Goal: Task Accomplishment & Management: Complete application form

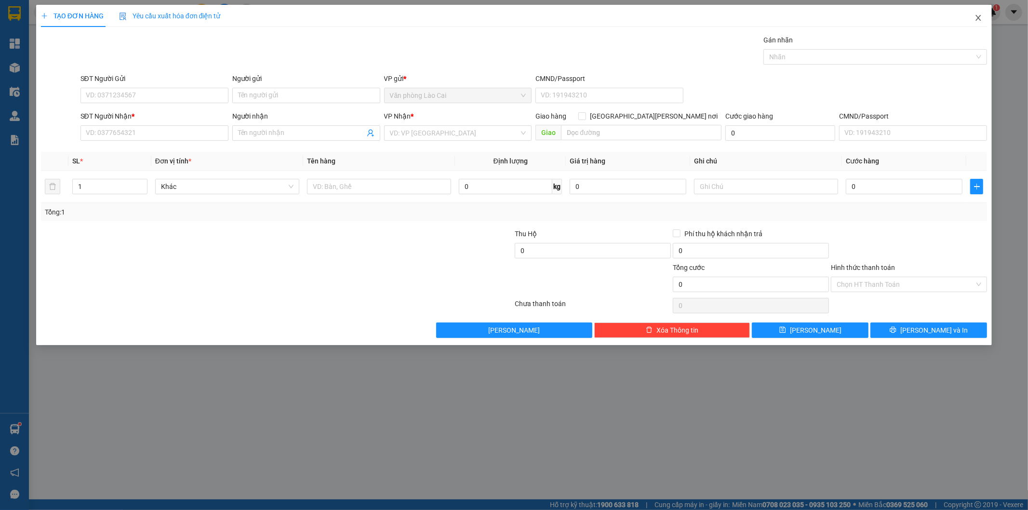
click at [977, 17] on icon "close" at bounding box center [977, 18] width 5 height 6
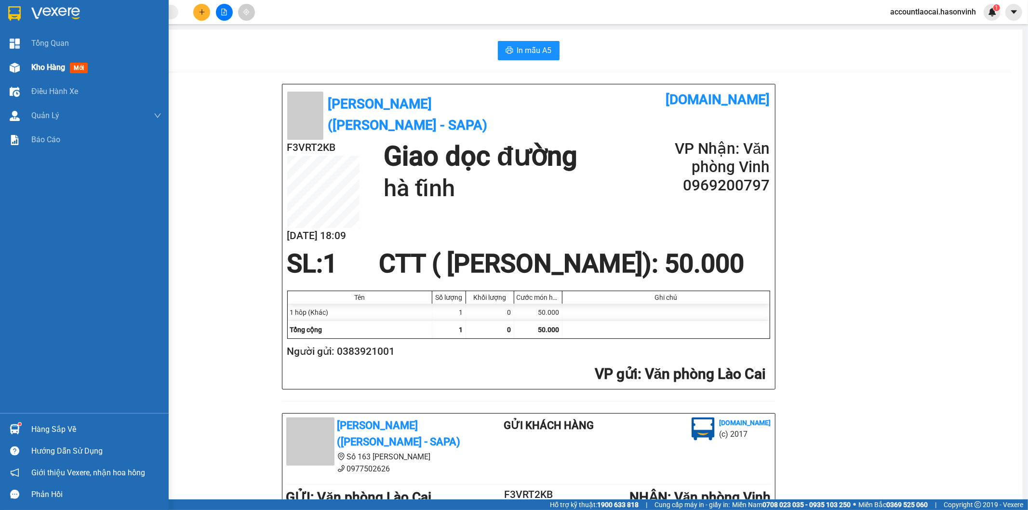
click at [47, 65] on span "Kho hàng" at bounding box center [48, 67] width 34 height 9
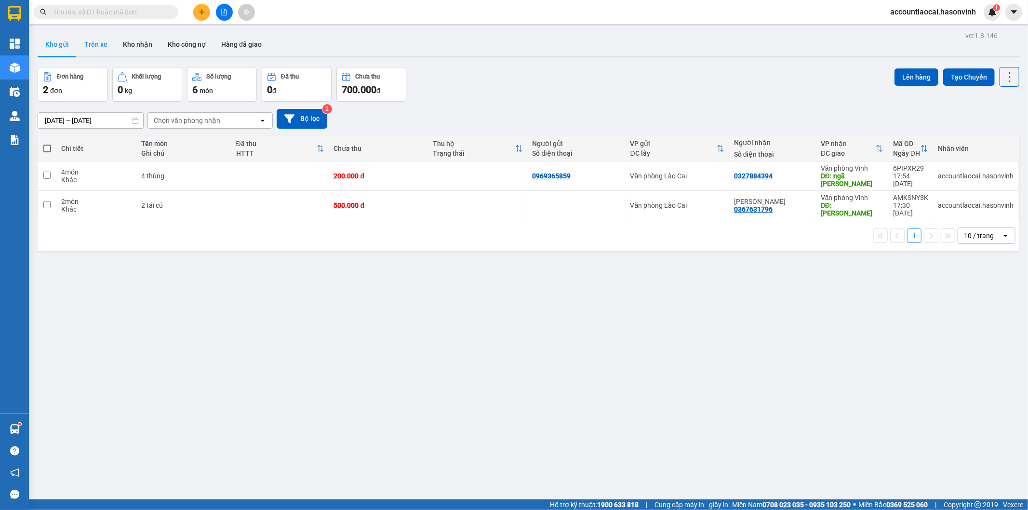
click at [96, 42] on button "Trên xe" at bounding box center [96, 44] width 39 height 23
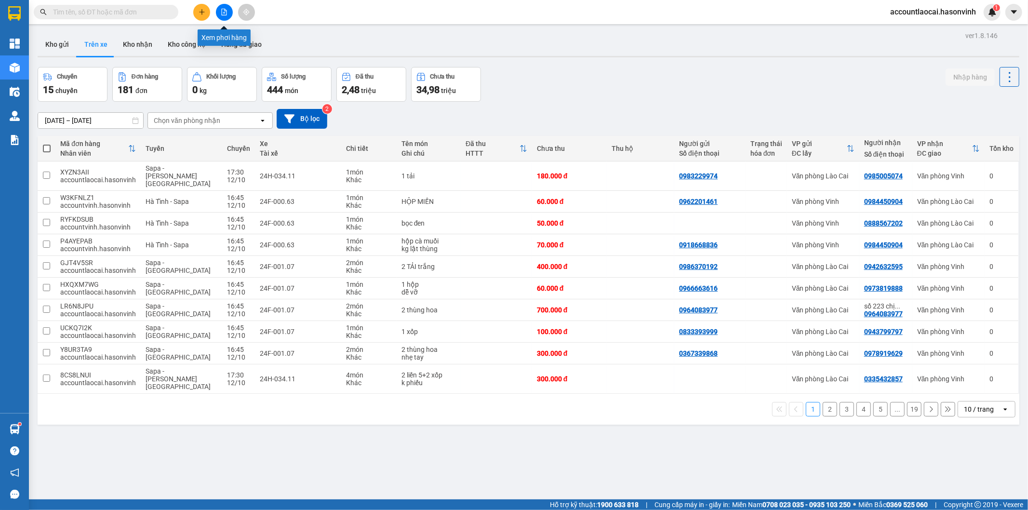
click at [225, 12] on icon "file-add" at bounding box center [224, 12] width 7 height 7
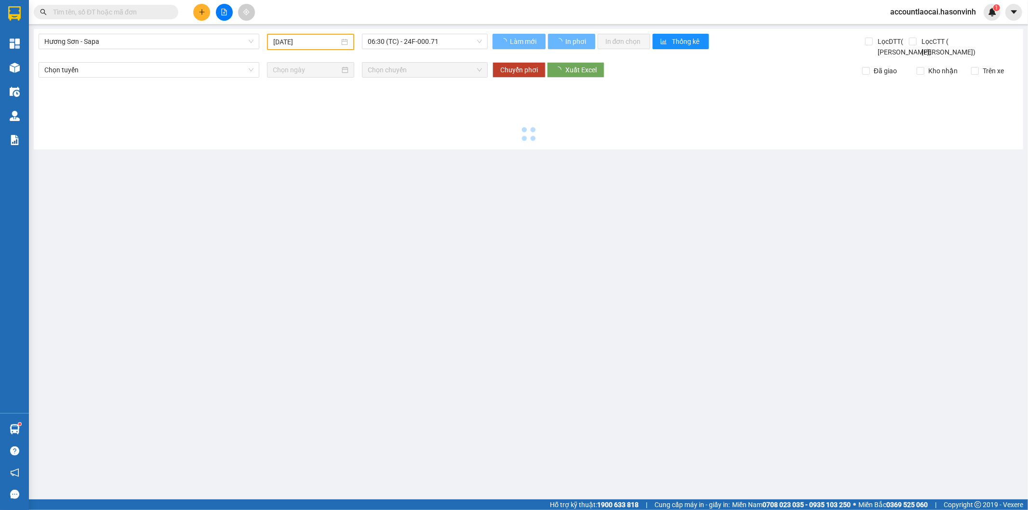
type input "[DATE]"
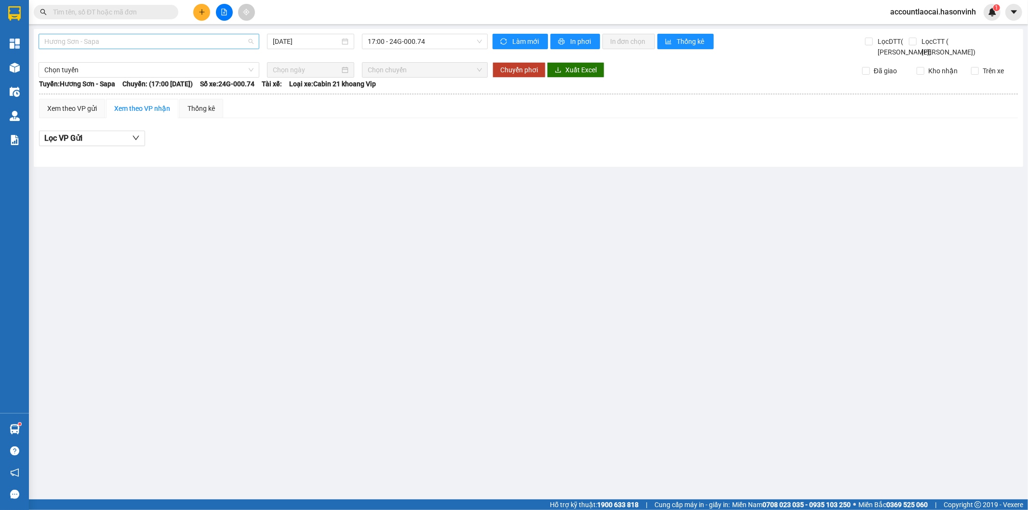
click at [99, 48] on span "Hương Sơn - Sapa" at bounding box center [148, 41] width 209 height 14
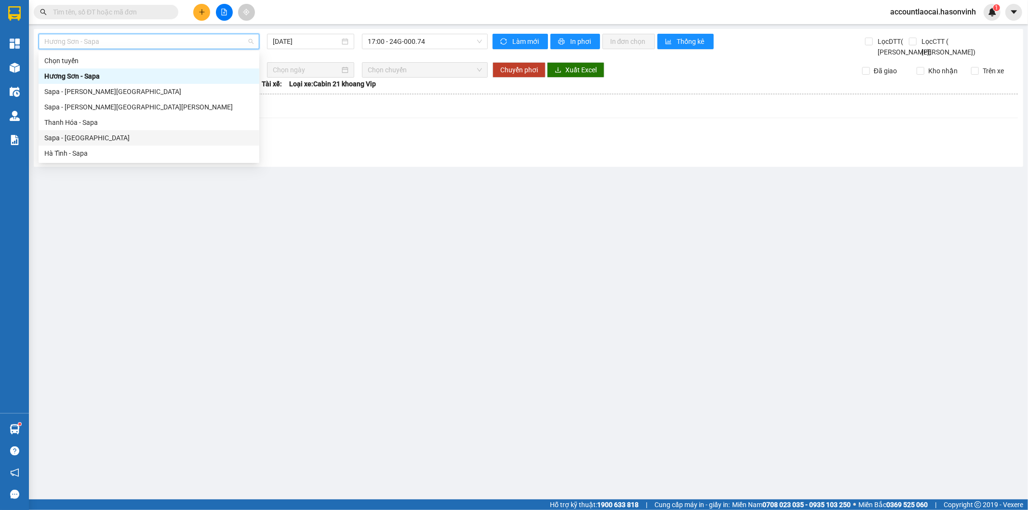
click at [64, 138] on div "Sapa - [GEOGRAPHIC_DATA]" at bounding box center [148, 137] width 209 height 11
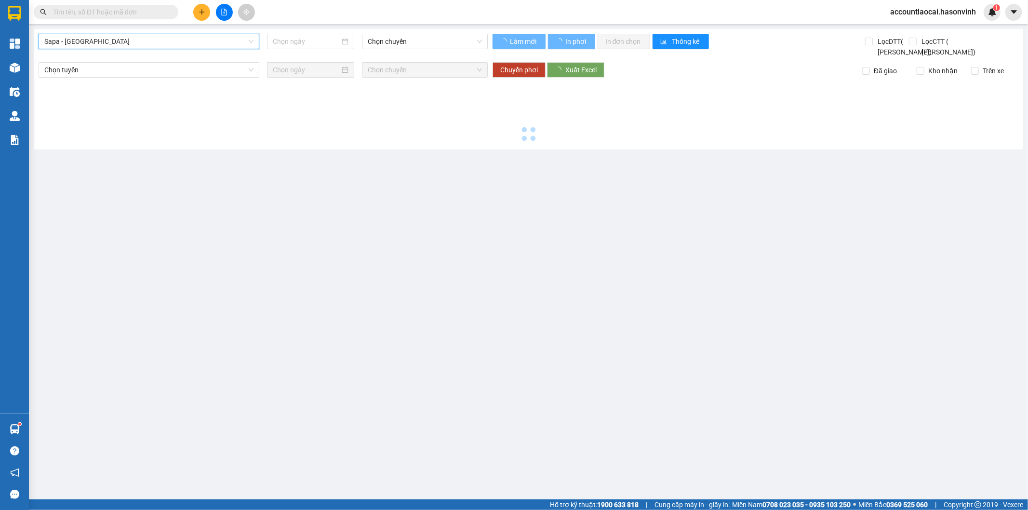
type input "[DATE]"
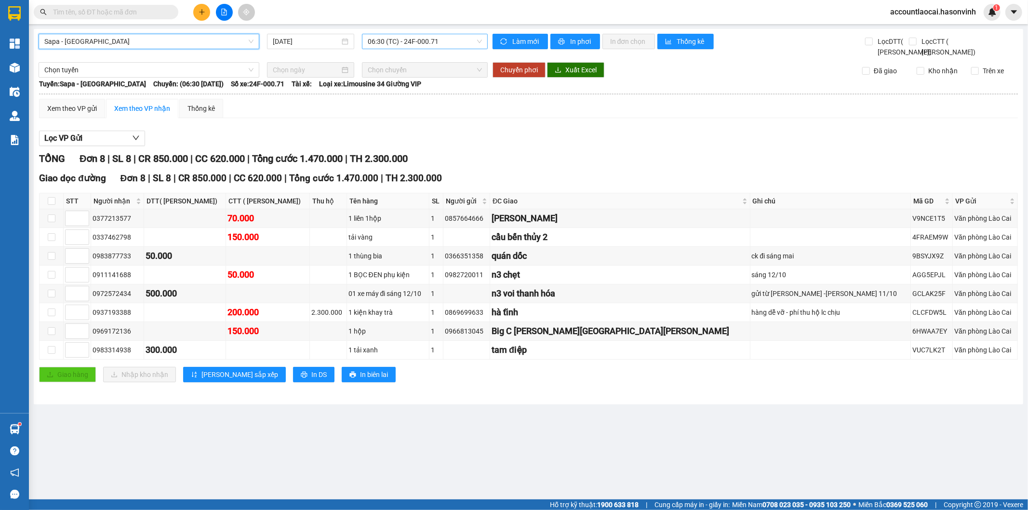
click at [436, 40] on span "06:30 (TC) - 24F-000.71" at bounding box center [425, 41] width 114 height 14
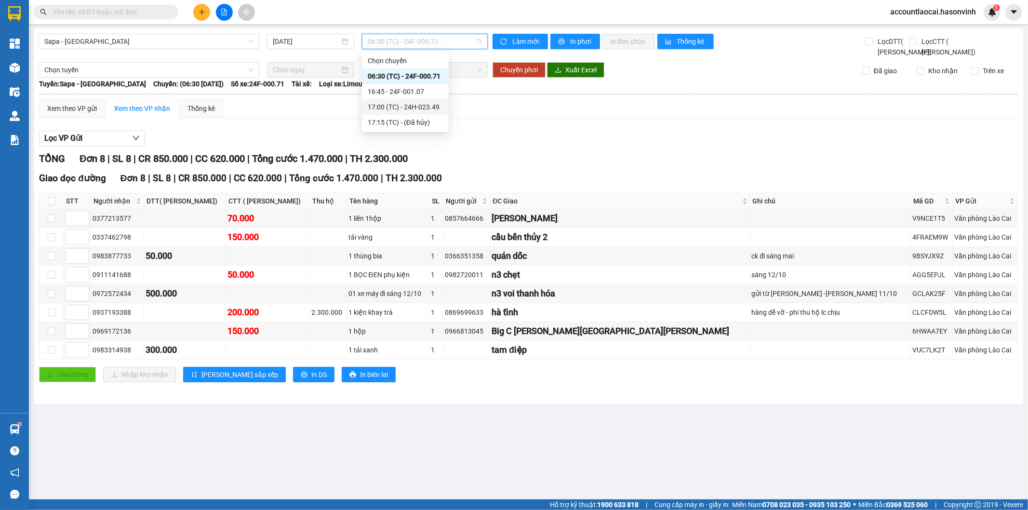
click at [420, 105] on div "17:00 (TC) - 24H-023.49" at bounding box center [405, 107] width 75 height 11
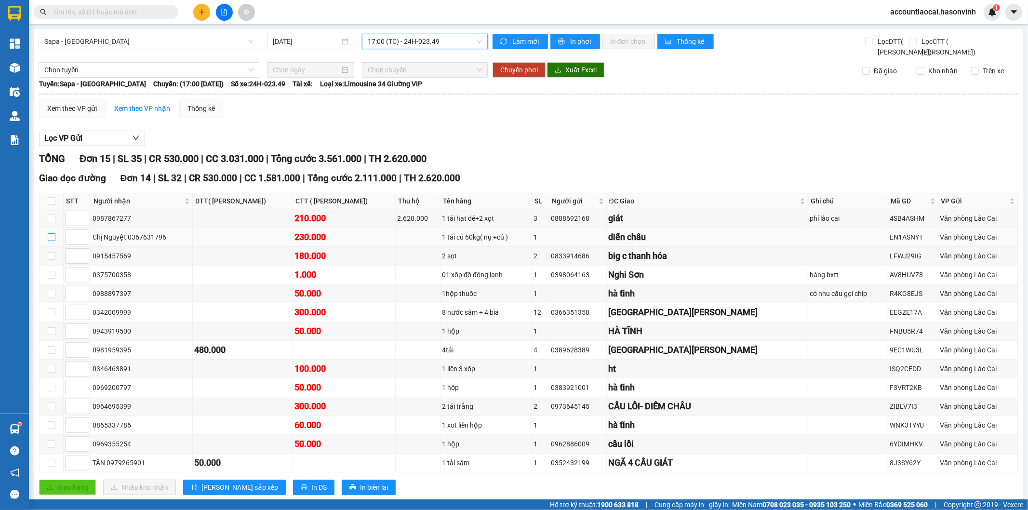
click at [50, 241] on input "checkbox" at bounding box center [52, 237] width 8 height 8
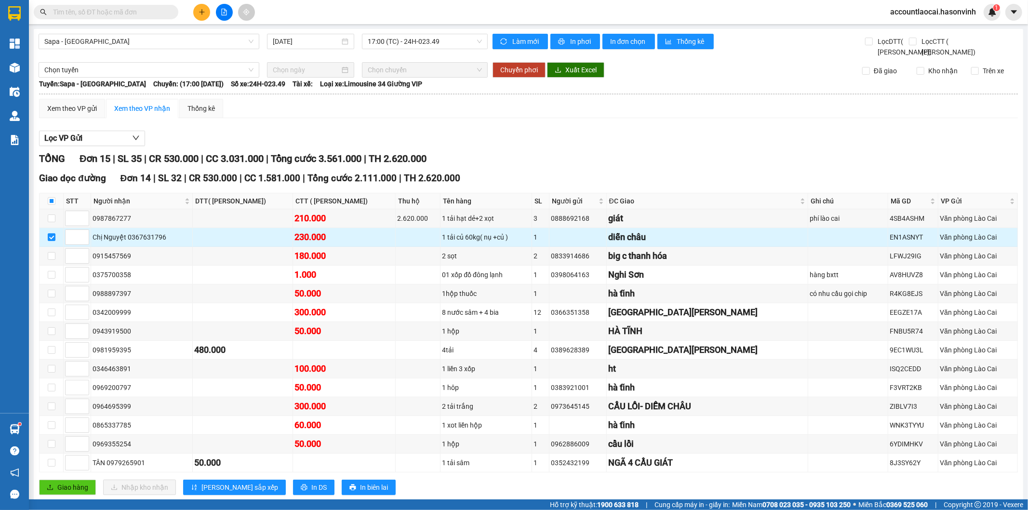
click at [331, 244] on div "230.000" at bounding box center [343, 236] width 99 height 13
click at [188, 242] on div "Chị Nguyệt 0367631796" at bounding box center [141, 237] width 98 height 11
click at [960, 242] on div "Văn phòng Lào Cai" at bounding box center [977, 237] width 76 height 11
click at [656, 244] on div "diễn châu" at bounding box center [707, 236] width 198 height 13
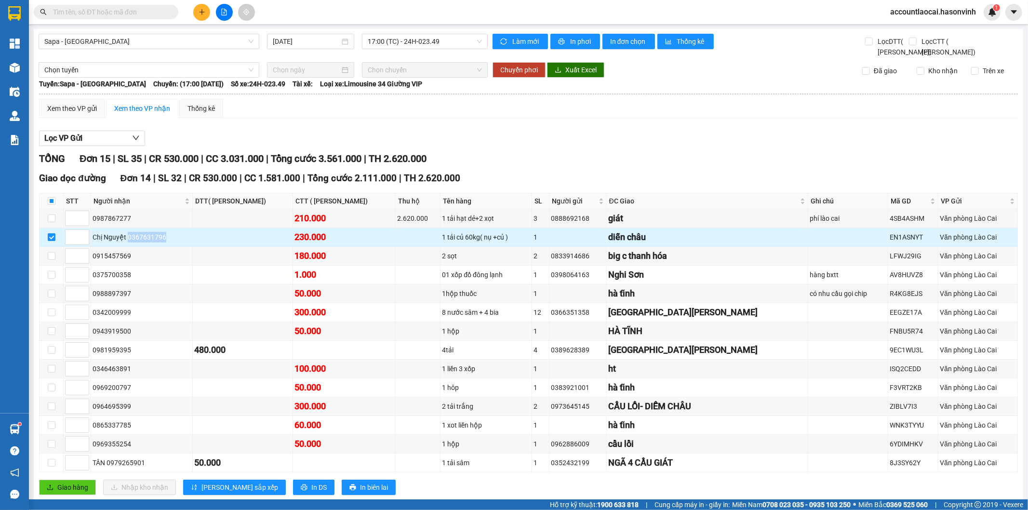
copy div "0367631796"
drag, startPoint x: 169, startPoint y: 247, endPoint x: 130, endPoint y: 248, distance: 39.0
click at [129, 242] on div "Chị Nguyệt 0367631796" at bounding box center [141, 237] width 98 height 11
click at [55, 241] on input "checkbox" at bounding box center [52, 237] width 8 height 8
checkbox input "false"
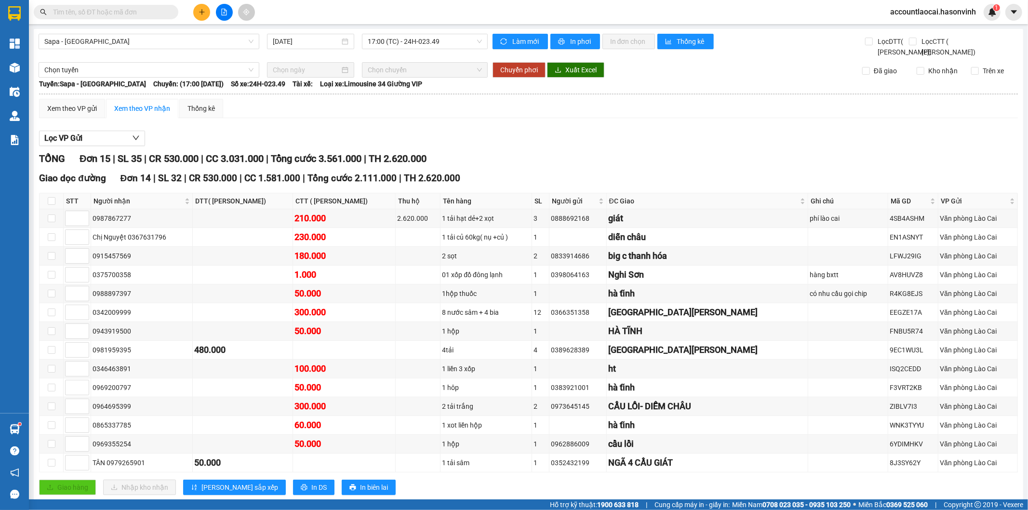
click at [119, 11] on input "text" at bounding box center [110, 12] width 114 height 11
paste input "0367631796"
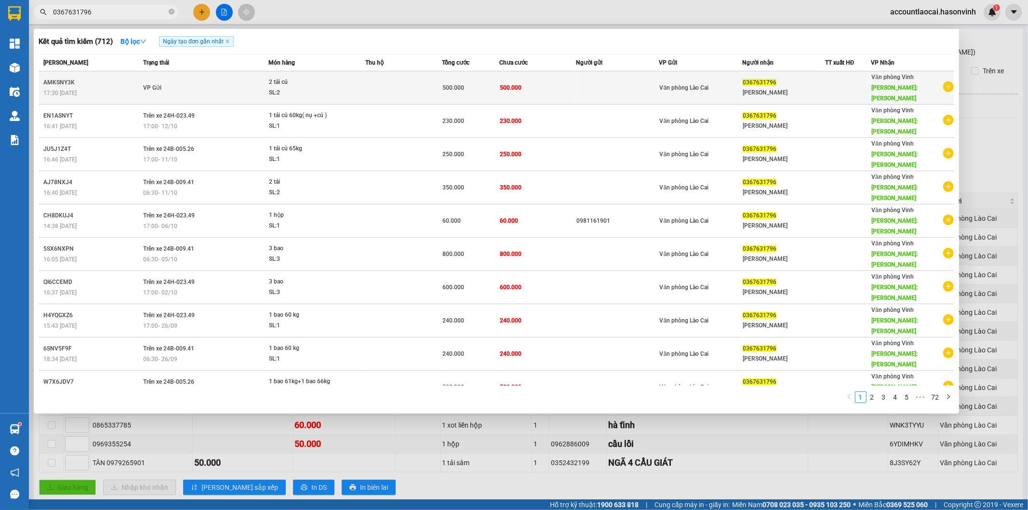
type input "0367631796"
click at [762, 79] on span "0367631796" at bounding box center [759, 82] width 34 height 7
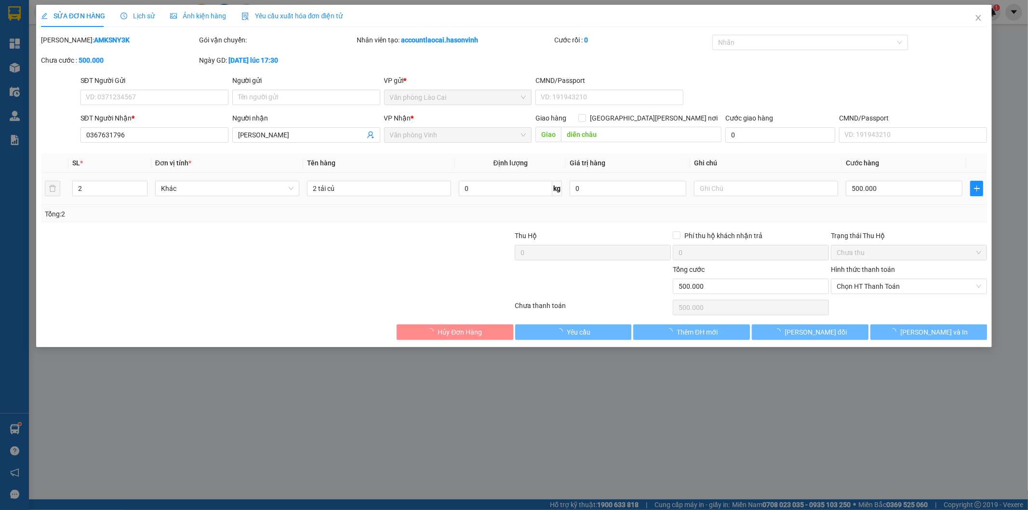
type input "0367631796"
type input "[PERSON_NAME]"
type input "diễn châu"
type input "0"
type input "500.000"
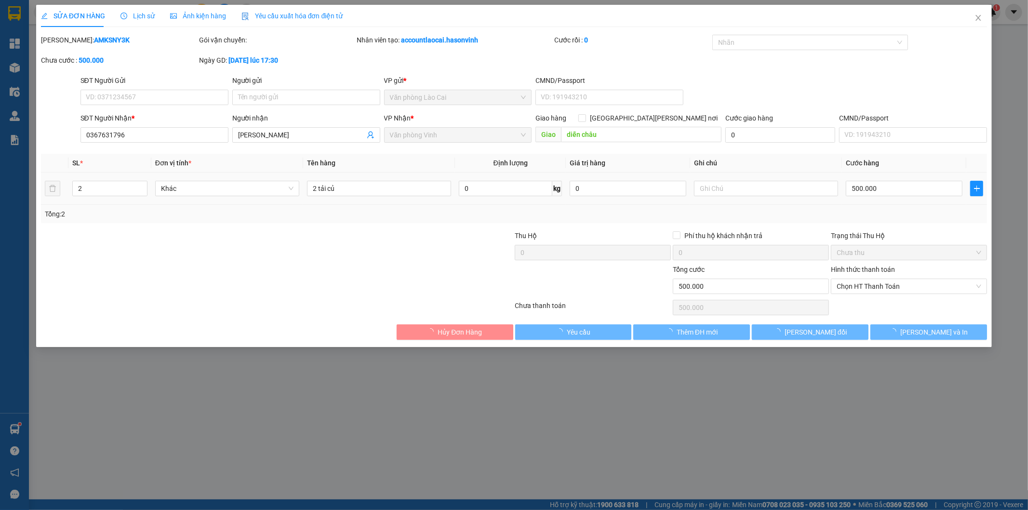
type input "500.000"
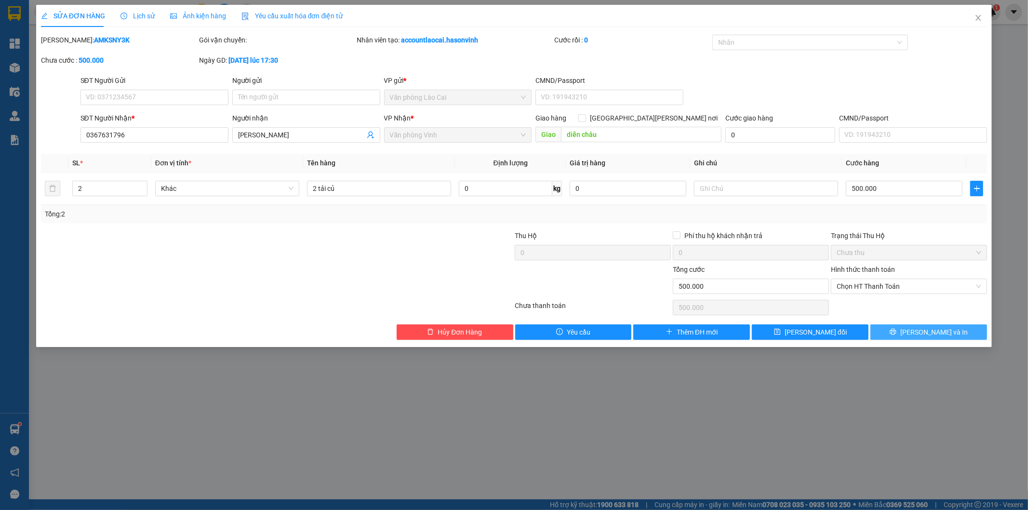
click at [919, 333] on button "[PERSON_NAME] và In" at bounding box center [928, 331] width 117 height 15
